Goal: Task Accomplishment & Management: Use online tool/utility

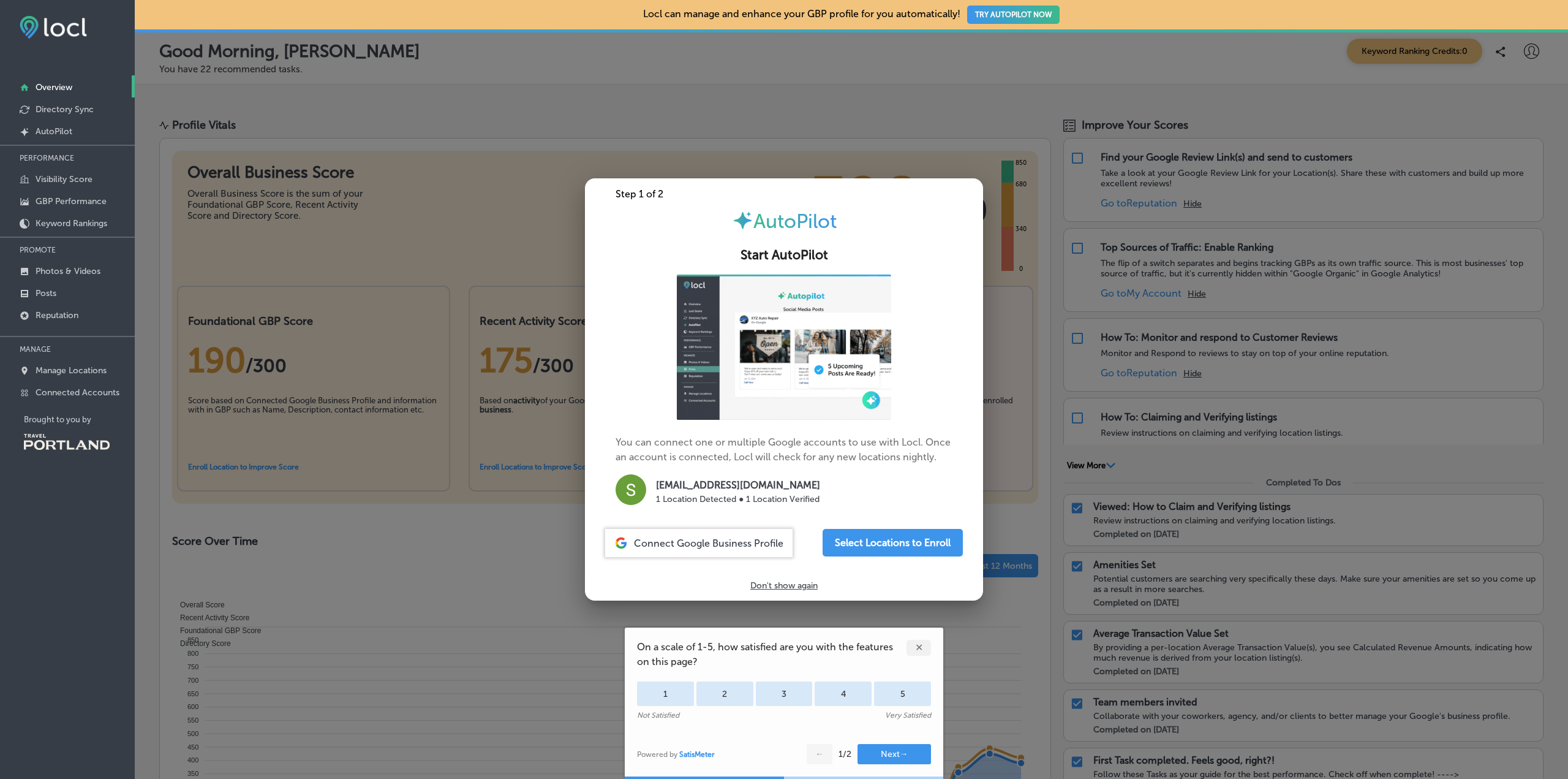
click at [699, 494] on p "1 Location Detected ● 1 Location Verified" at bounding box center [738, 499] width 164 height 13
click at [703, 536] on div "Connect Google Business Profile" at bounding box center [699, 542] width 187 height 28
click at [735, 540] on span "Connect Google Business Profile" at bounding box center [708, 543] width 150 height 12
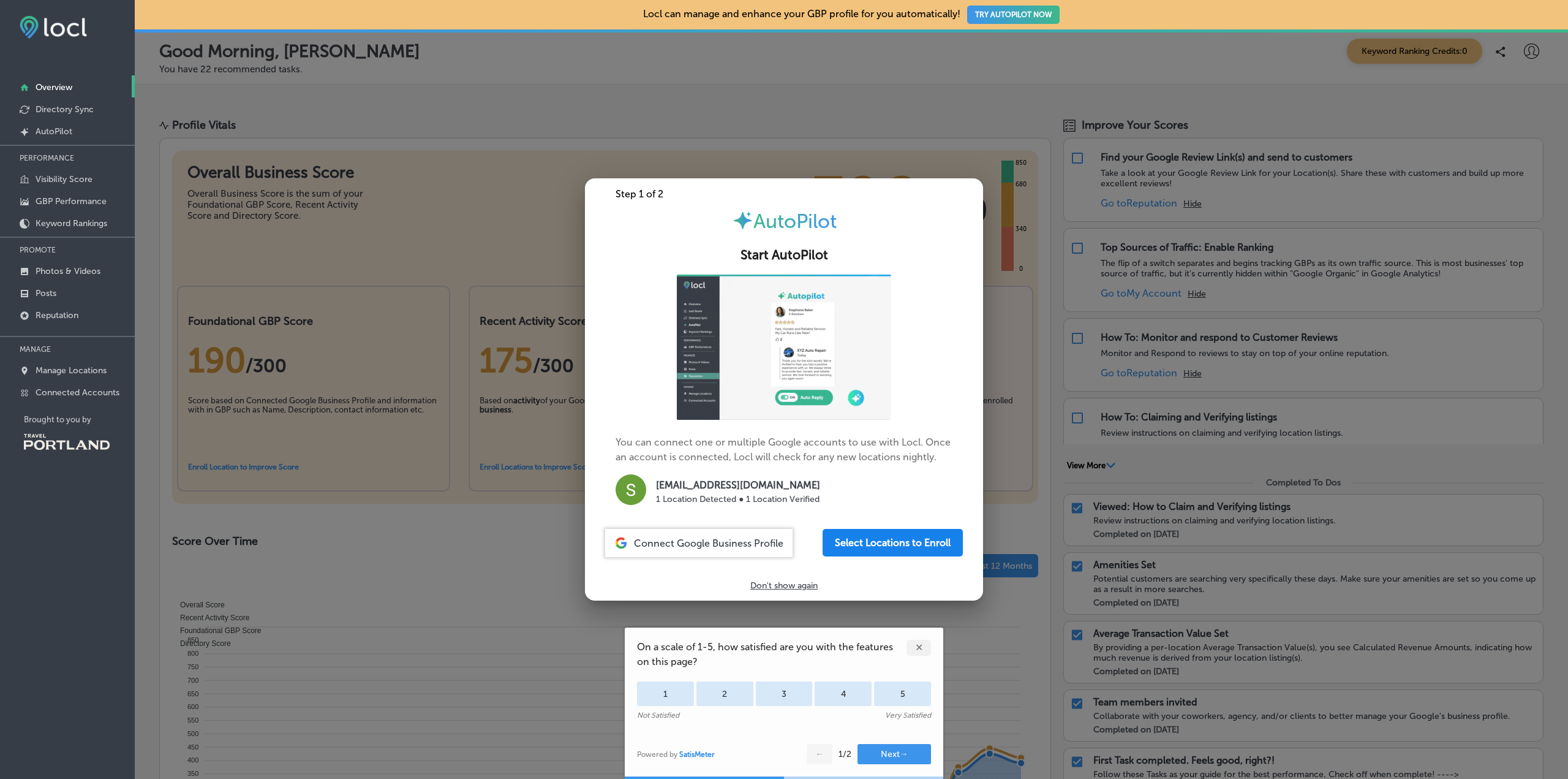
click at [867, 540] on button "Select Locations to Enroll" at bounding box center [892, 542] width 140 height 27
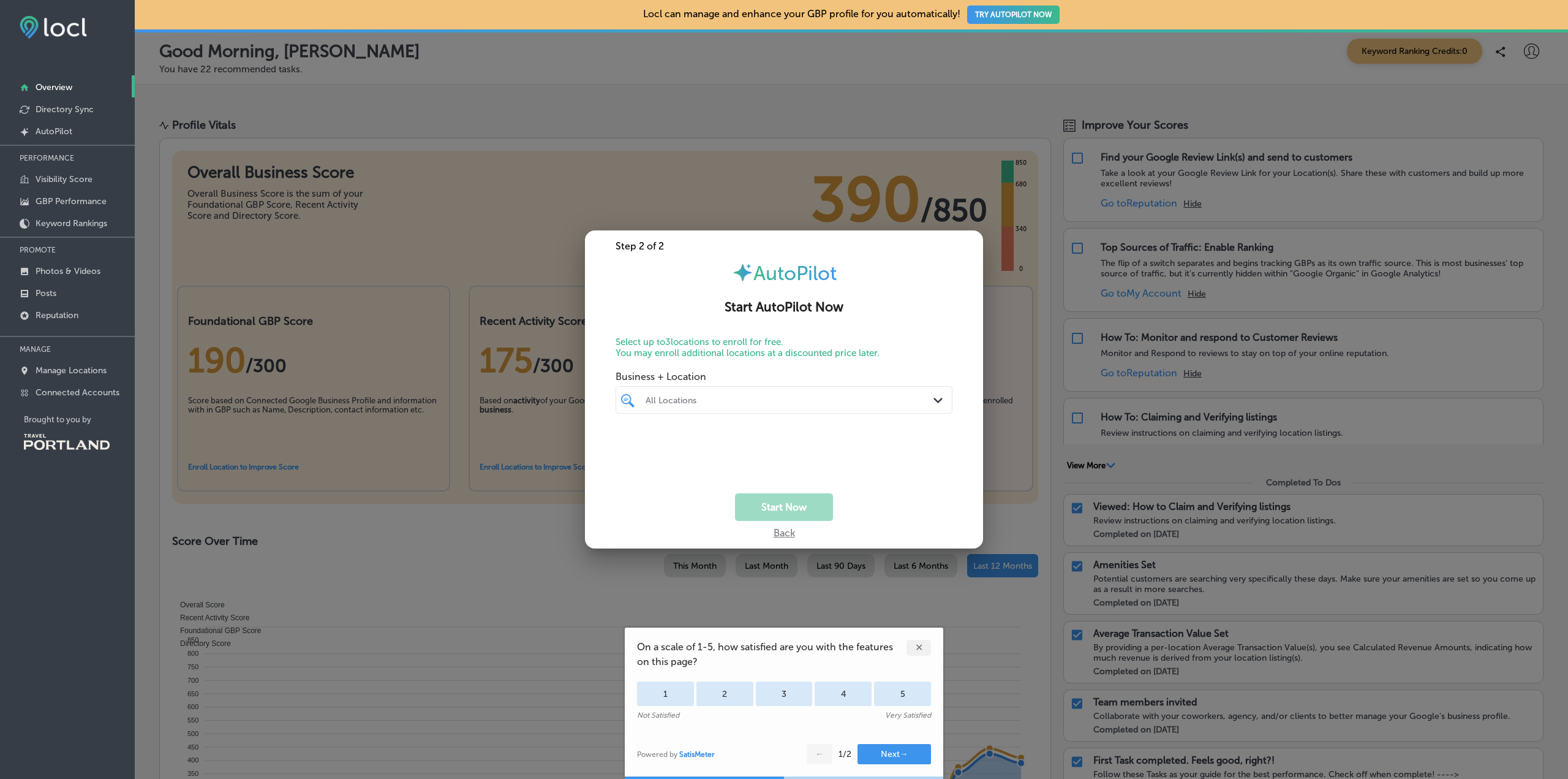
click at [918, 645] on div "✕" at bounding box center [918, 648] width 25 height 16
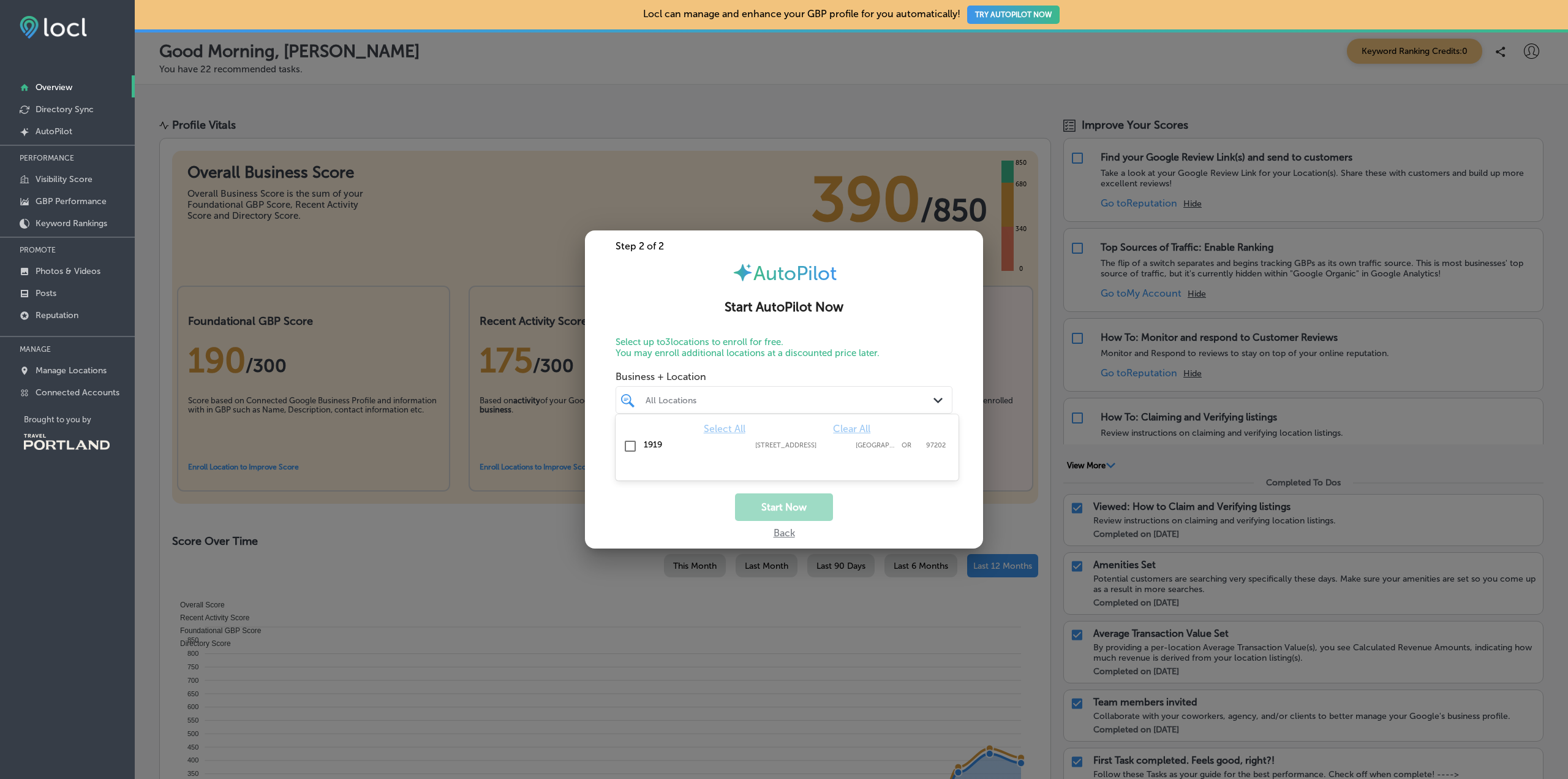
click at [765, 400] on div "All Locations" at bounding box center [789, 400] width 289 height 10
click at [628, 446] on input "checkbox" at bounding box center [630, 446] width 14 height 14
click at [872, 513] on div "Start Now" at bounding box center [784, 507] width 398 height 27
click at [805, 508] on button "Start Now" at bounding box center [784, 507] width 98 height 27
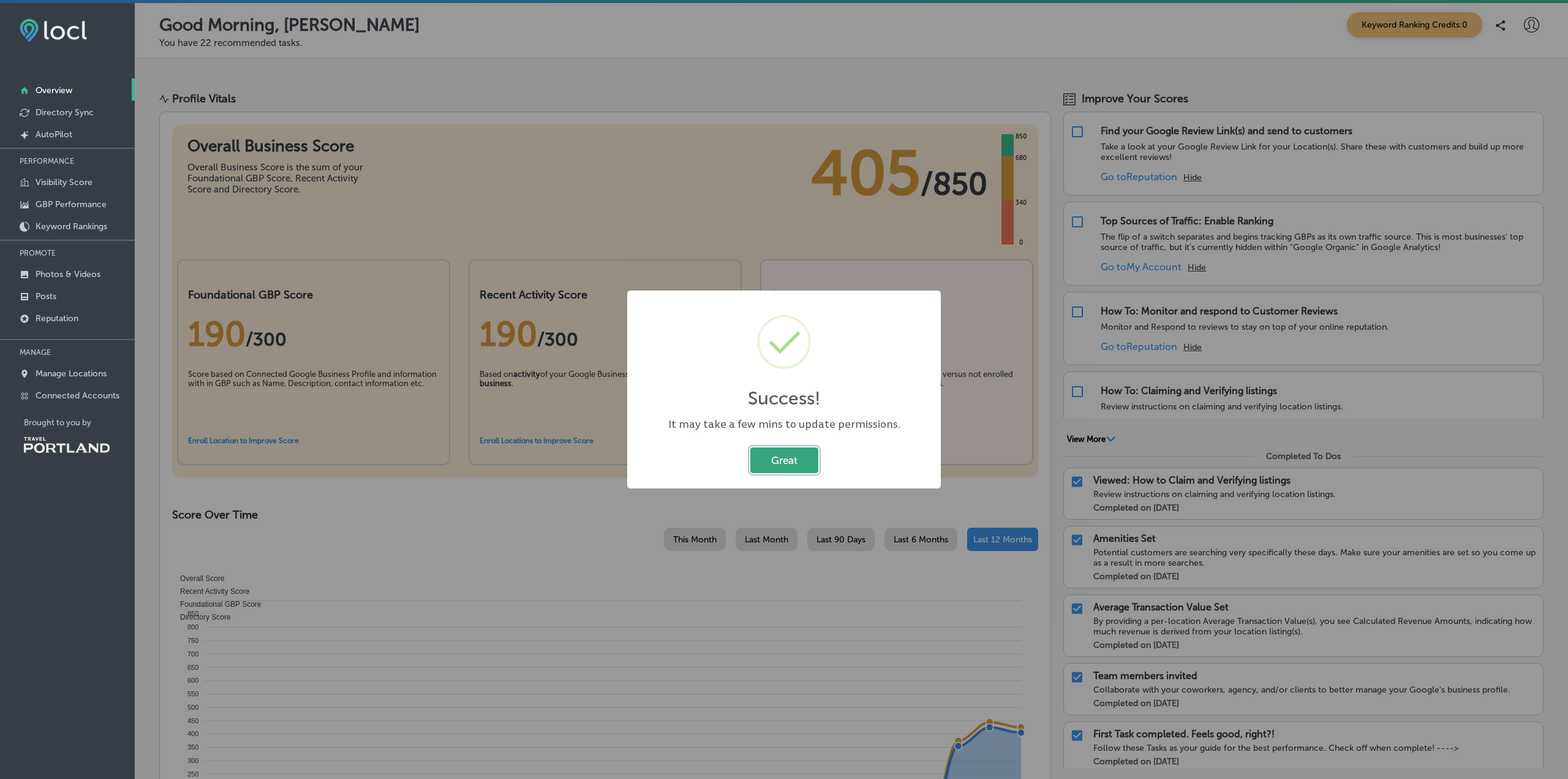
click at [803, 461] on button "Great" at bounding box center [784, 460] width 68 height 25
